Goal: Task Accomplishment & Management: Manage account settings

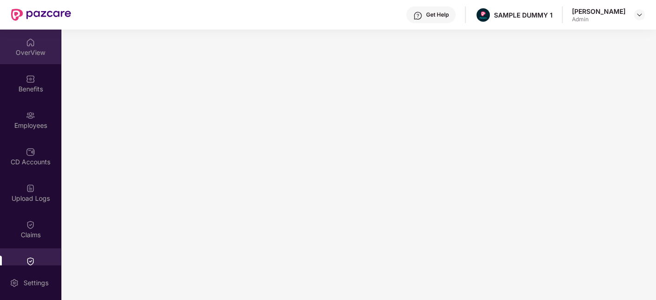
click at [48, 42] on div "OverView" at bounding box center [30, 47] width 61 height 35
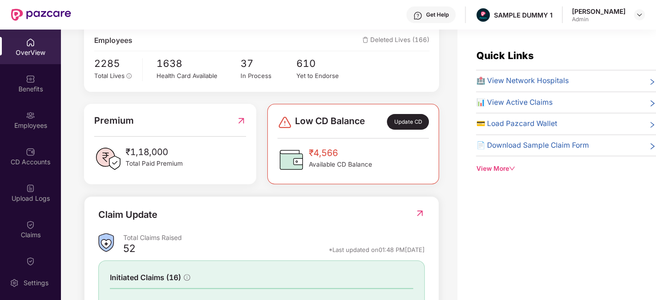
scroll to position [173, 0]
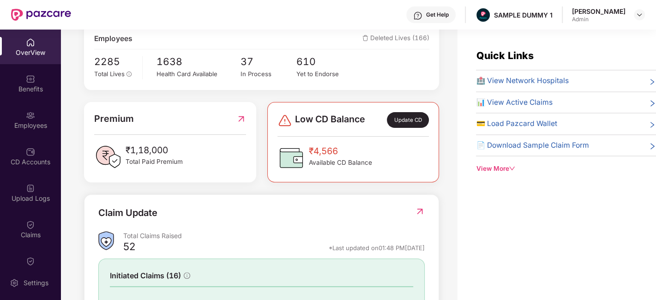
click at [406, 121] on div "Update CD" at bounding box center [408, 120] width 42 height 16
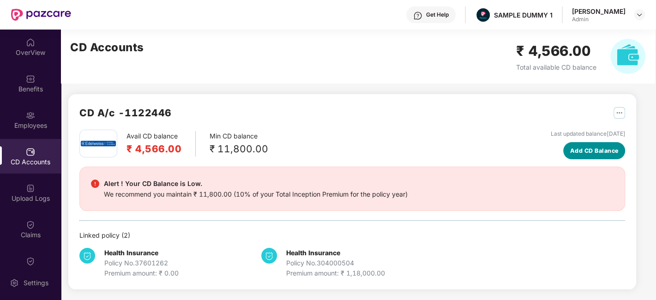
click at [601, 153] on span "Add CD Balance" at bounding box center [594, 150] width 48 height 9
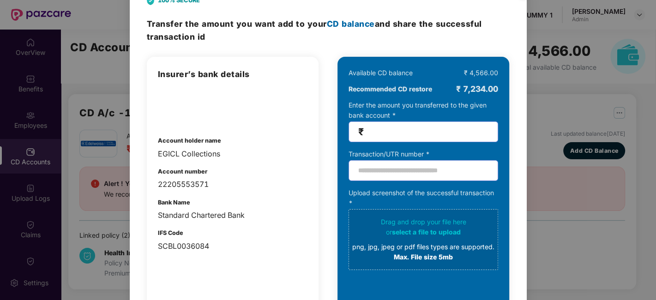
scroll to position [0, 0]
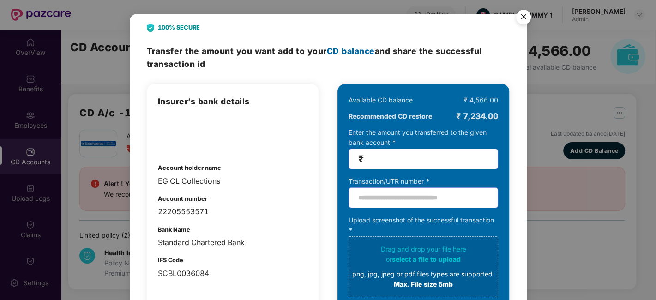
click at [522, 13] on img "Close" at bounding box center [524, 19] width 26 height 26
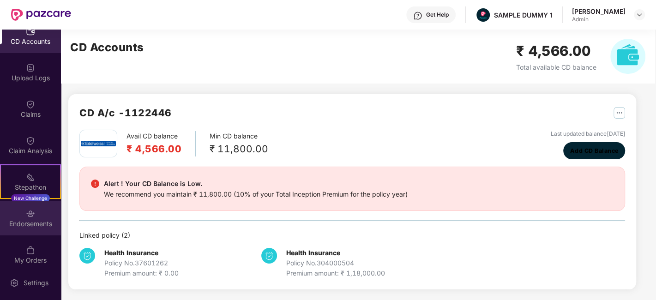
scroll to position [165, 0]
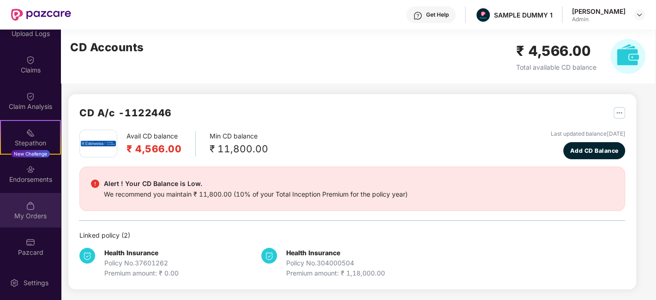
click at [34, 202] on div "My Orders" at bounding box center [30, 210] width 61 height 35
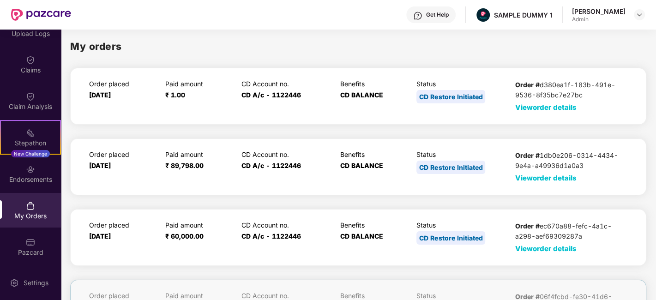
click at [530, 110] on span "View order details" at bounding box center [545, 107] width 61 height 9
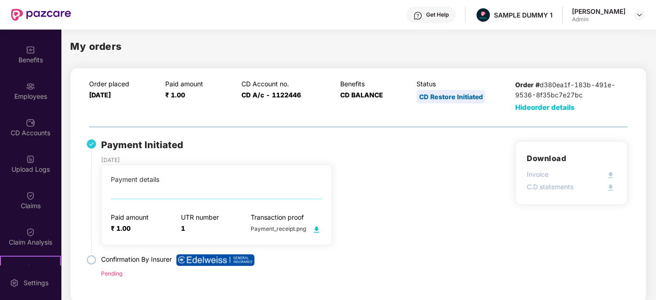
scroll to position [0, 0]
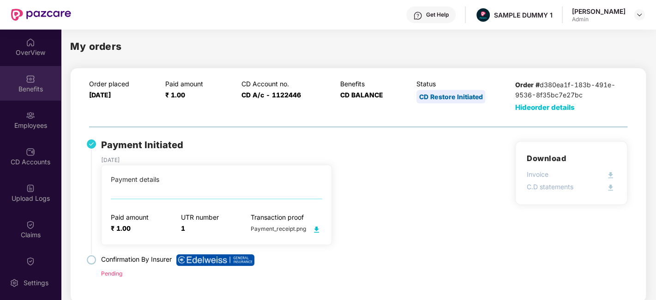
click at [24, 72] on div "Benefits" at bounding box center [30, 83] width 61 height 35
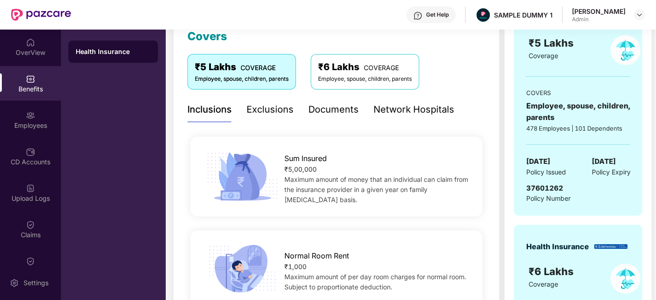
scroll to position [136, 0]
click at [332, 116] on div "Documents" at bounding box center [334, 110] width 50 height 14
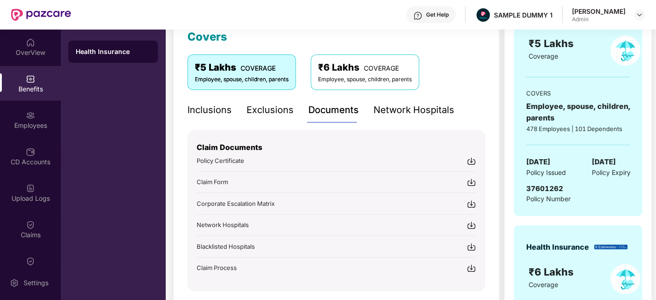
click at [399, 108] on div "Network Hospitals" at bounding box center [414, 110] width 81 height 14
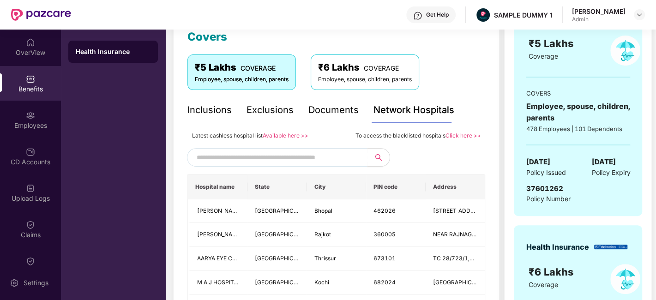
click at [239, 154] on input "text" at bounding box center [276, 158] width 158 height 14
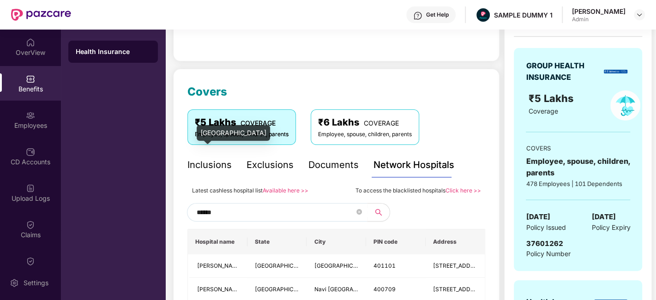
scroll to position [80, 0]
click at [215, 211] on input "******" at bounding box center [276, 213] width 158 height 14
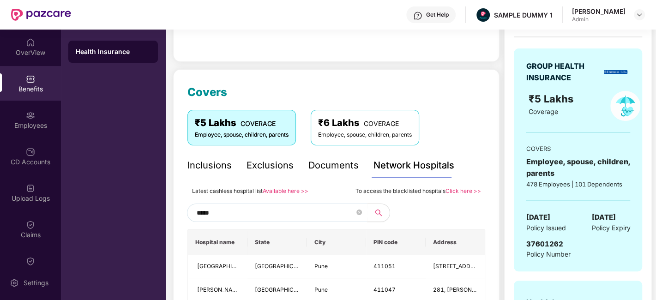
type input "******"
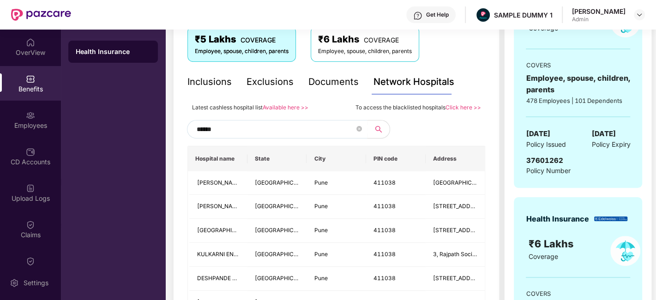
scroll to position [169, 0]
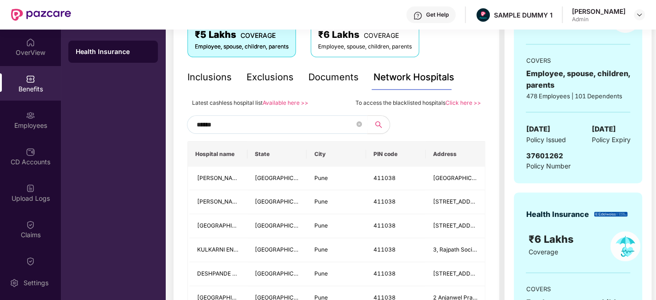
click at [214, 121] on input "******" at bounding box center [276, 125] width 158 height 14
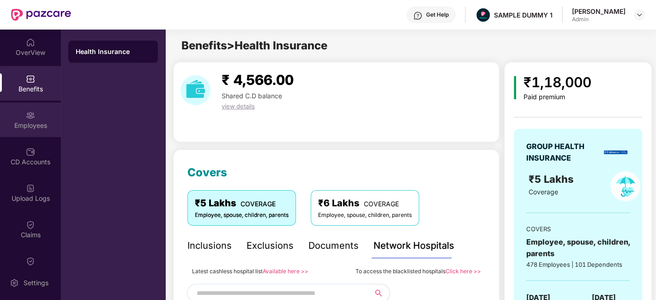
click at [18, 116] on div "Employees" at bounding box center [30, 120] width 61 height 35
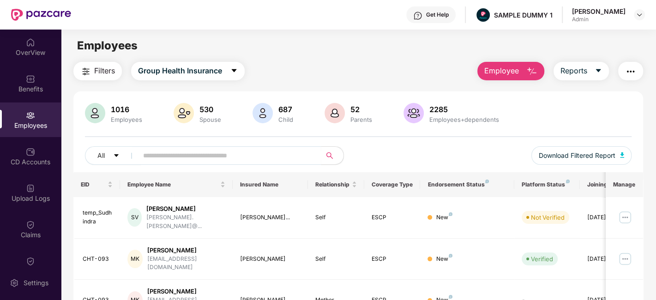
click at [527, 74] on img "button" at bounding box center [531, 71] width 11 height 11
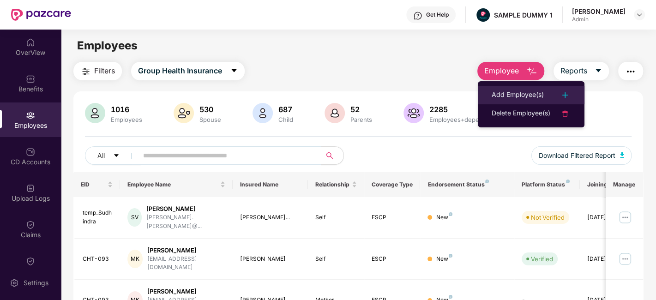
click at [529, 96] on div "Add Employee(s)" at bounding box center [518, 95] width 52 height 11
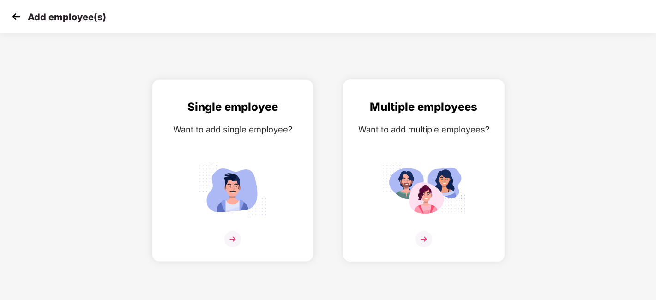
click at [424, 235] on img at bounding box center [424, 239] width 17 height 17
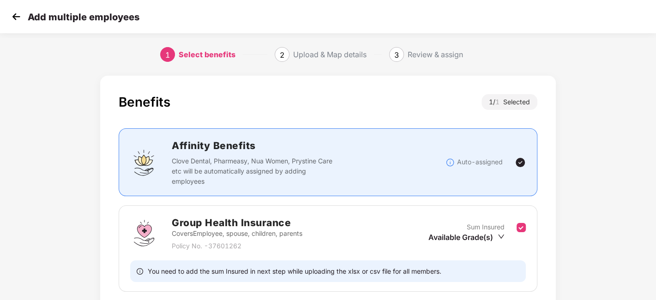
scroll to position [71, 0]
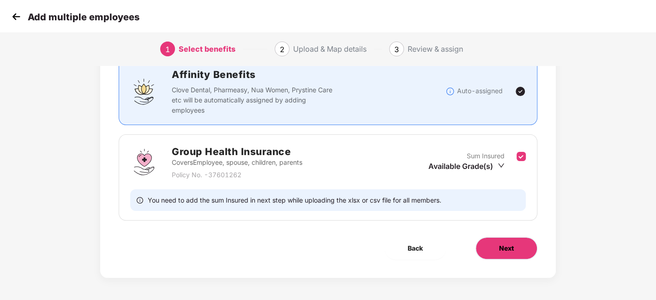
click at [508, 243] on span "Next" at bounding box center [506, 248] width 15 height 10
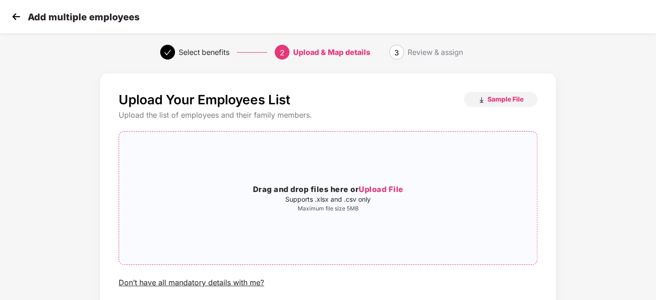
scroll to position [1, 0]
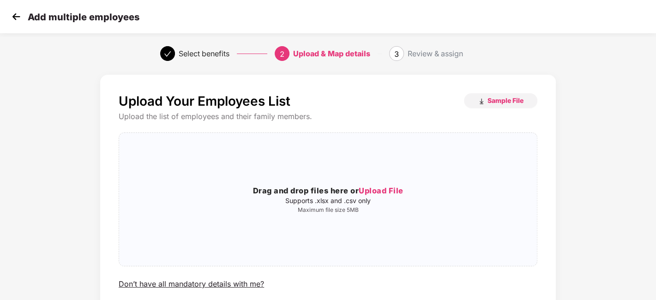
click at [17, 20] on img at bounding box center [16, 17] width 14 height 14
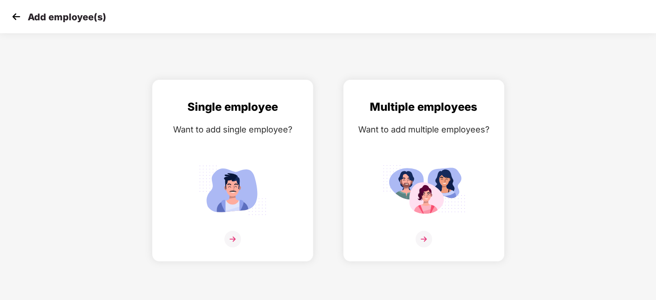
click at [17, 20] on img at bounding box center [16, 17] width 14 height 14
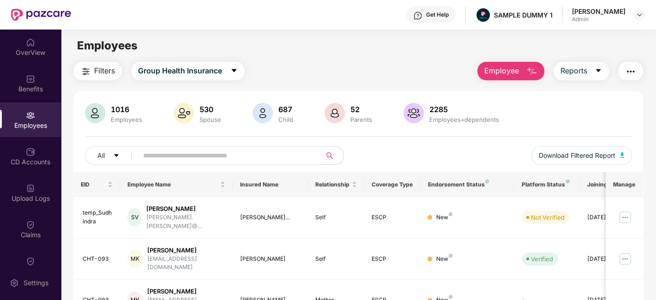
click at [543, 69] on button "Employee" at bounding box center [511, 71] width 67 height 18
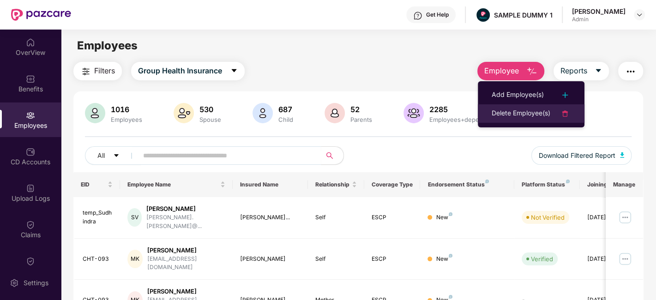
click at [526, 112] on div "Delete Employee(s)" at bounding box center [521, 113] width 59 height 11
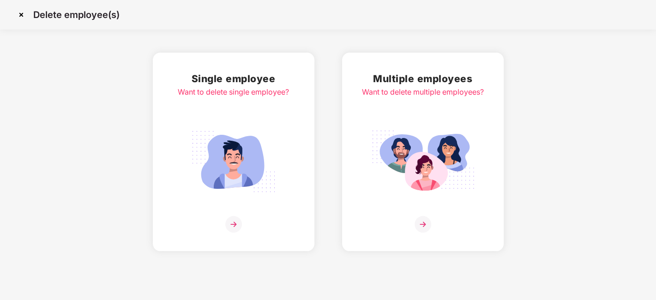
click at [233, 219] on img at bounding box center [233, 224] width 17 height 17
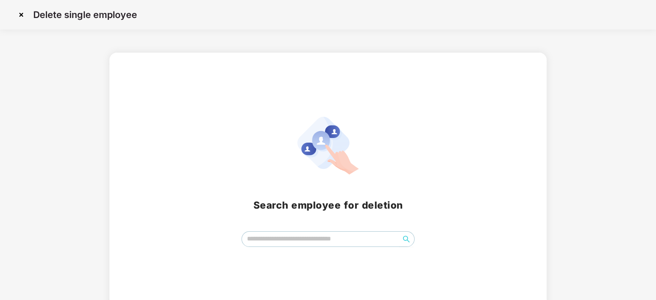
click at [21, 12] on img at bounding box center [21, 14] width 15 height 15
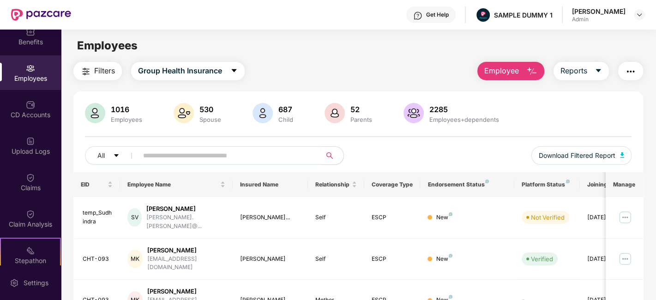
scroll to position [48, 0]
click at [40, 202] on div "Claim Analysis" at bounding box center [30, 217] width 61 height 35
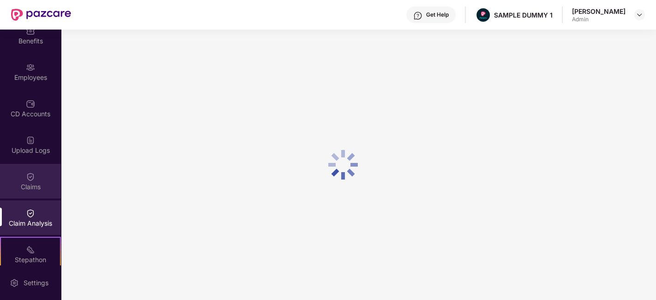
click at [23, 185] on div "Claims" at bounding box center [30, 186] width 61 height 9
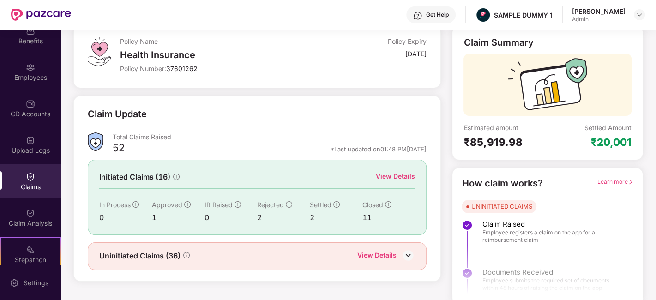
scroll to position [56, 0]
click at [12, 225] on div "Claim Analysis" at bounding box center [30, 223] width 61 height 9
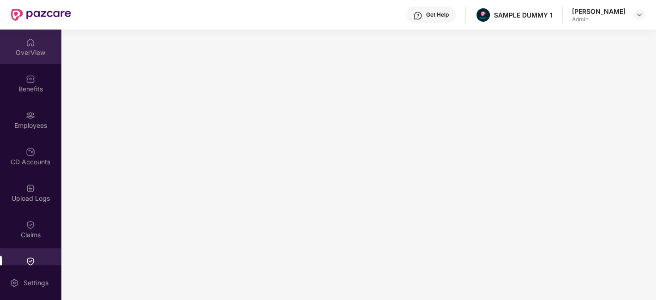
click at [30, 60] on div "OverView" at bounding box center [30, 47] width 61 height 35
